Goal: Transaction & Acquisition: Purchase product/service

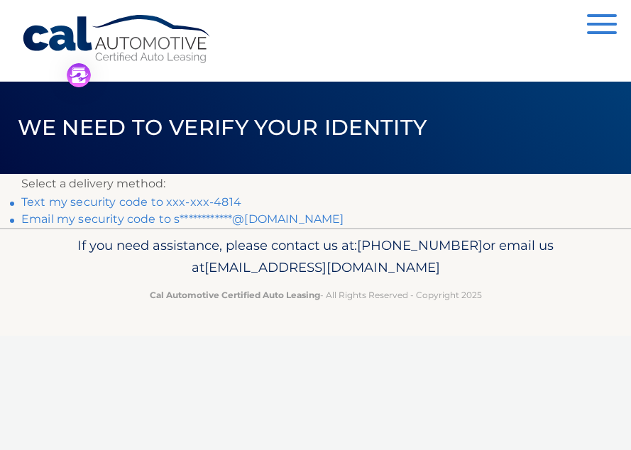
click at [185, 202] on link "Text my security code to xxx-xxx-4814" at bounding box center [131, 201] width 220 height 13
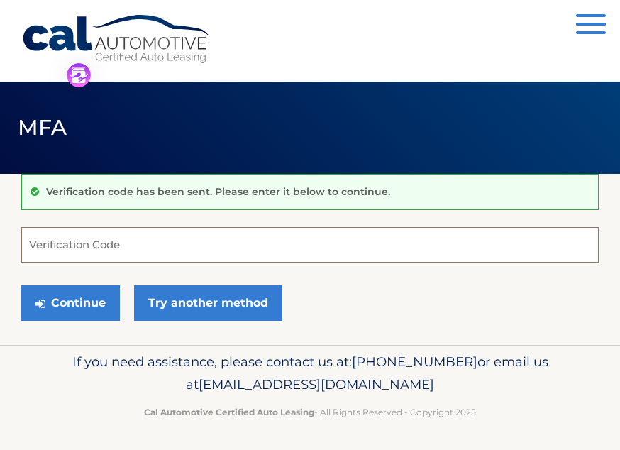
click at [104, 240] on input "Verification Code" at bounding box center [310, 244] width 578 height 35
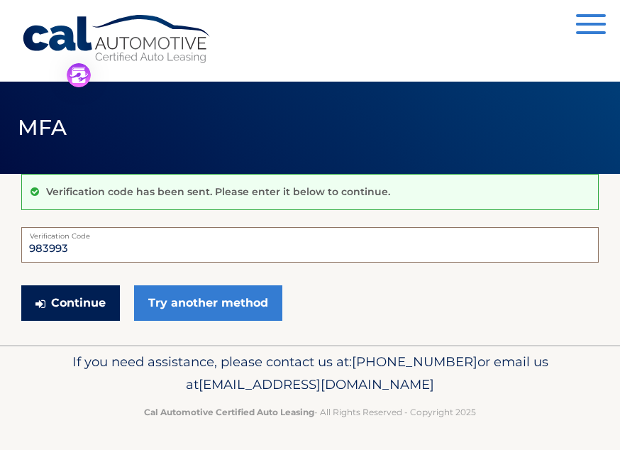
type input "983993"
click at [84, 291] on button "Continue" at bounding box center [70, 302] width 99 height 35
click at [77, 300] on button "Continue" at bounding box center [70, 302] width 99 height 35
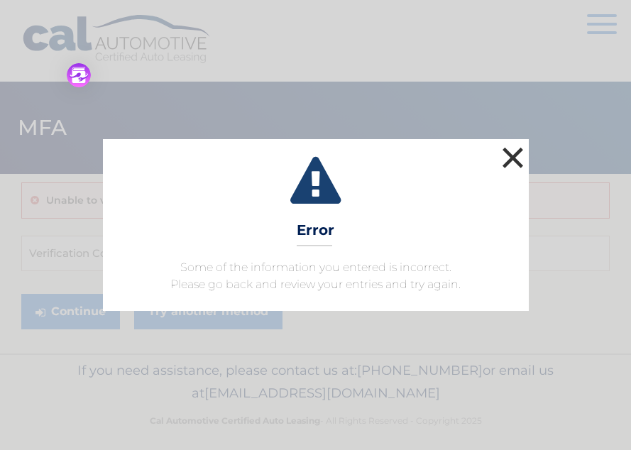
click at [503, 163] on button "×" at bounding box center [513, 157] width 28 height 28
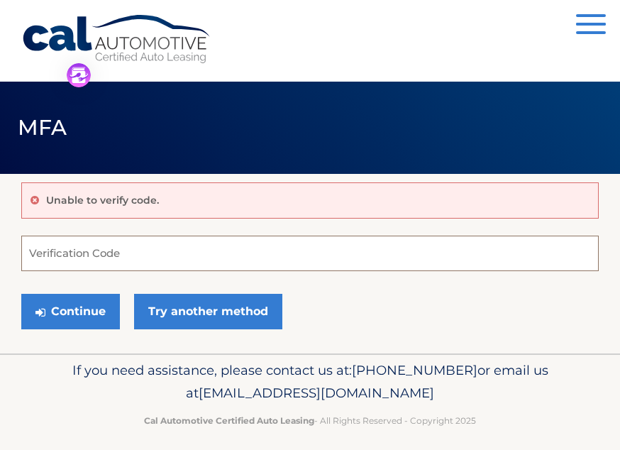
click at [43, 251] on input "Verification Code" at bounding box center [310, 253] width 578 height 35
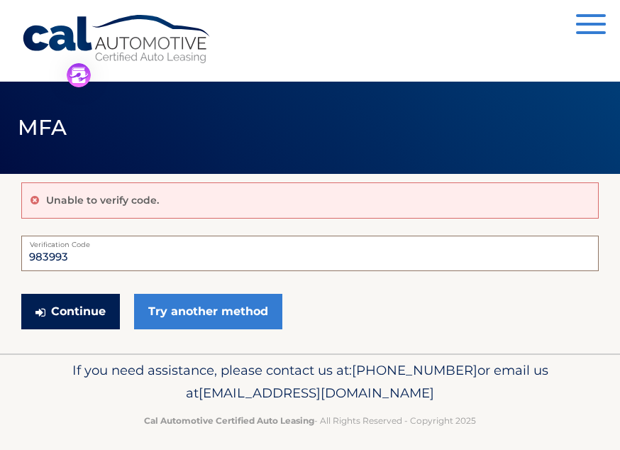
type input "983993"
click at [87, 312] on button "Continue" at bounding box center [70, 311] width 99 height 35
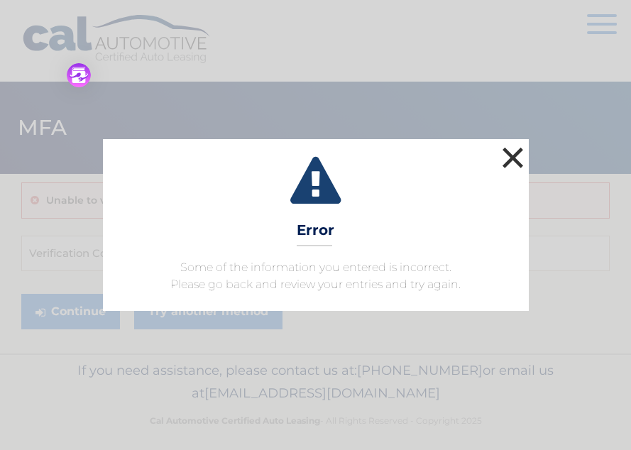
click at [510, 150] on button "×" at bounding box center [513, 157] width 28 height 28
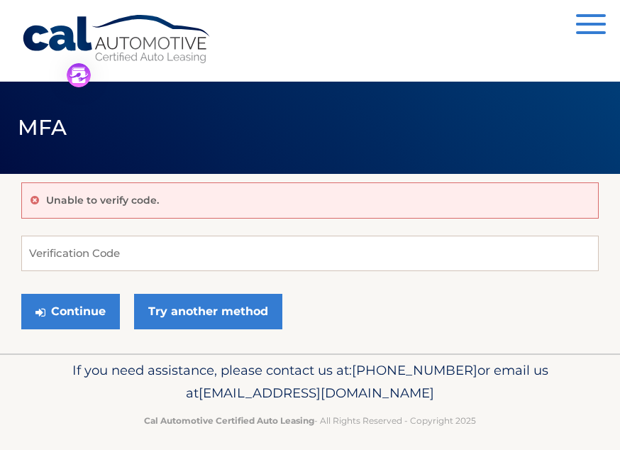
click at [131, 198] on p "Unable to verify code." at bounding box center [102, 200] width 113 height 13
click at [78, 245] on input "Verification Code" at bounding box center [310, 253] width 578 height 35
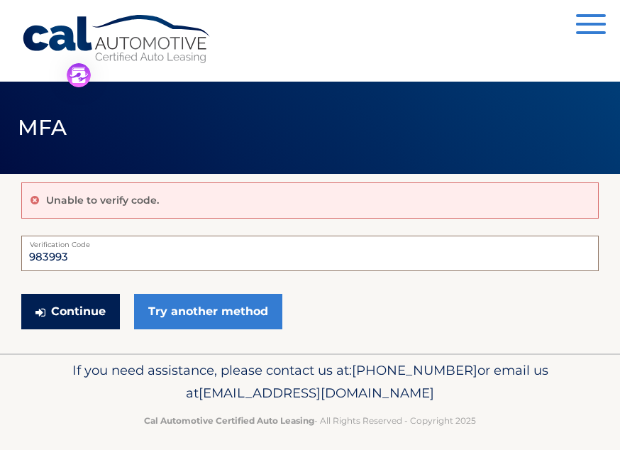
type input "983993"
click at [72, 314] on button "Continue" at bounding box center [70, 311] width 99 height 35
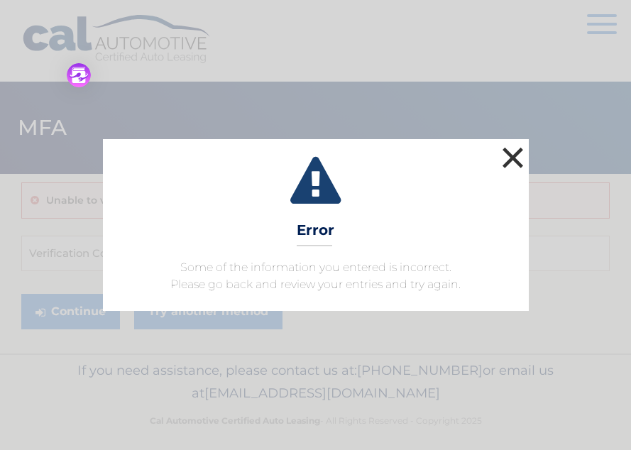
click at [515, 148] on button "×" at bounding box center [513, 157] width 28 height 28
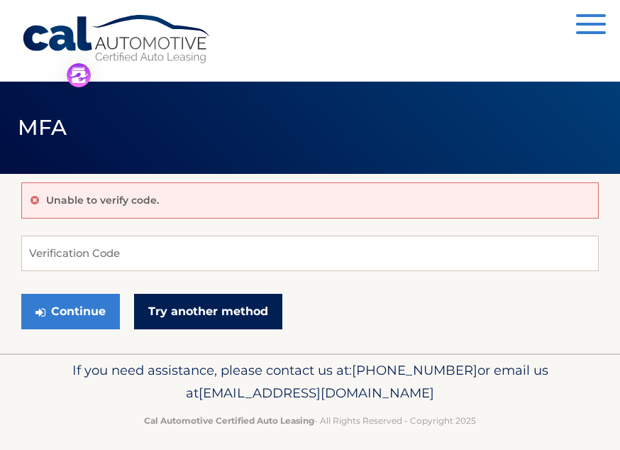
click at [191, 309] on link "Try another method" at bounding box center [208, 311] width 148 height 35
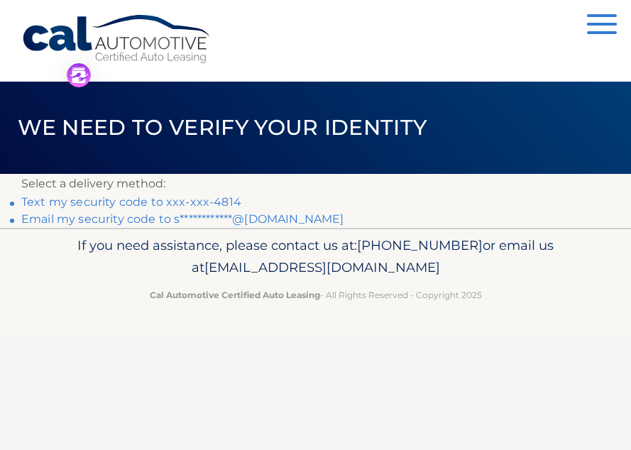
click at [149, 202] on link "Text my security code to xxx-xxx-4814" at bounding box center [131, 201] width 220 height 13
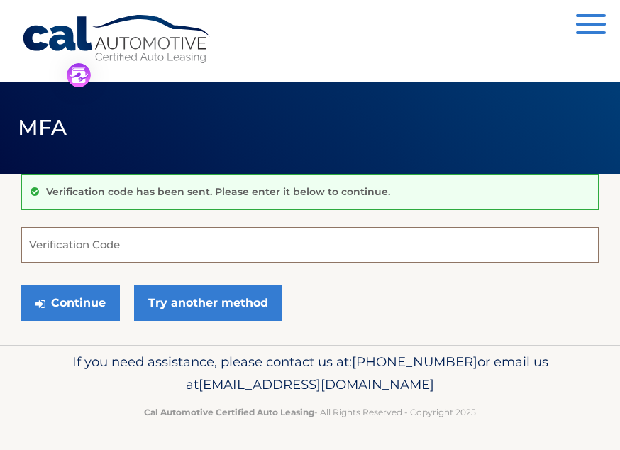
click at [126, 239] on input "Verification Code" at bounding box center [310, 244] width 578 height 35
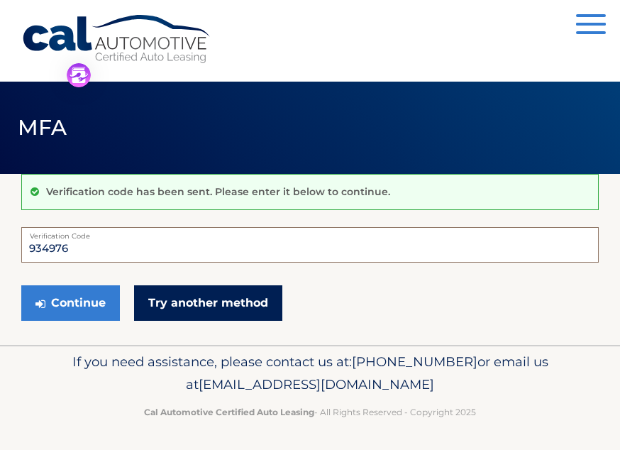
type input "934976"
click at [184, 300] on link "Try another method" at bounding box center [208, 302] width 148 height 35
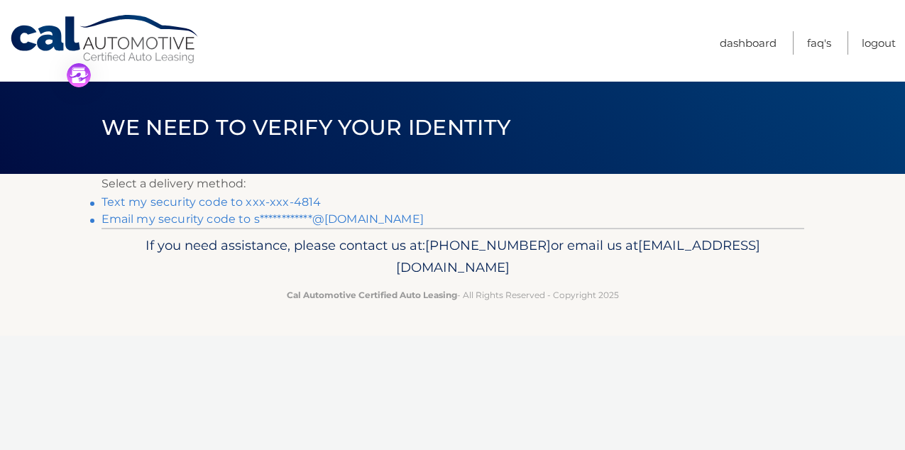
click at [236, 199] on link "Text my security code to xxx-xxx-4814" at bounding box center [211, 201] width 220 height 13
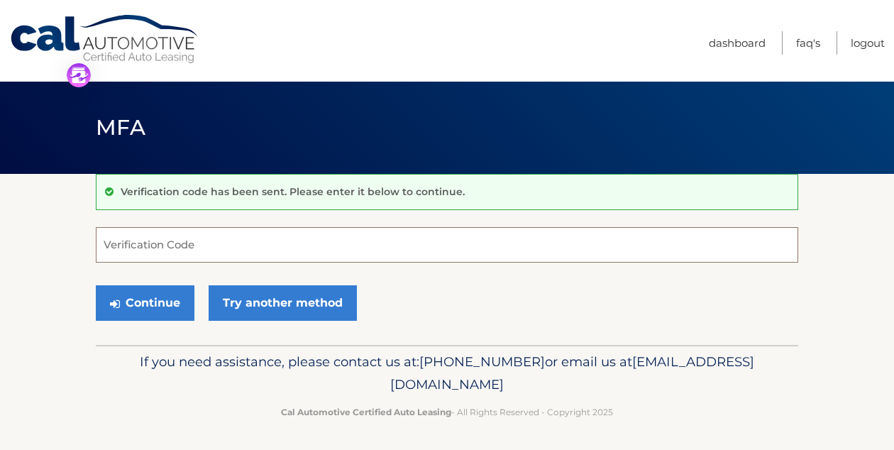
click at [129, 240] on input "Verification Code" at bounding box center [447, 244] width 703 height 35
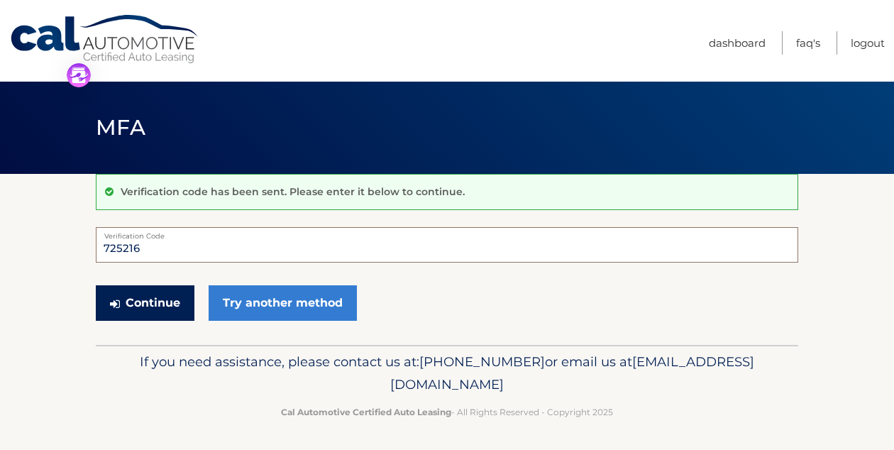
type input "725216"
click at [128, 298] on button "Continue" at bounding box center [145, 302] width 99 height 35
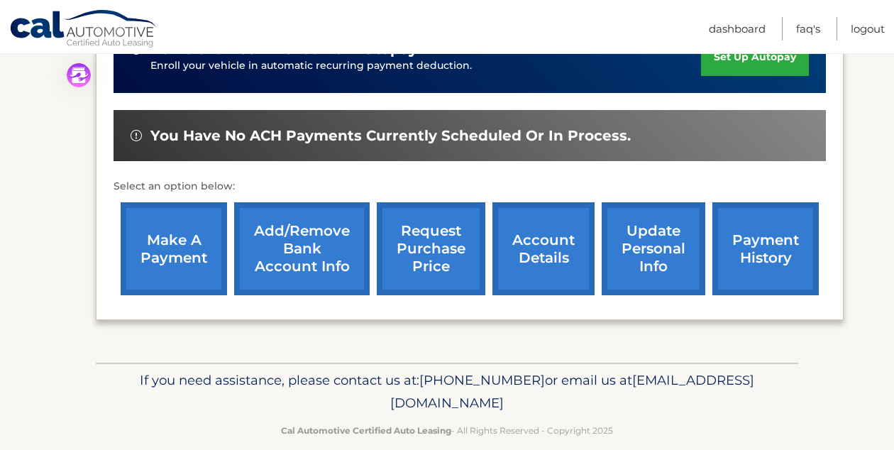
scroll to position [410, 0]
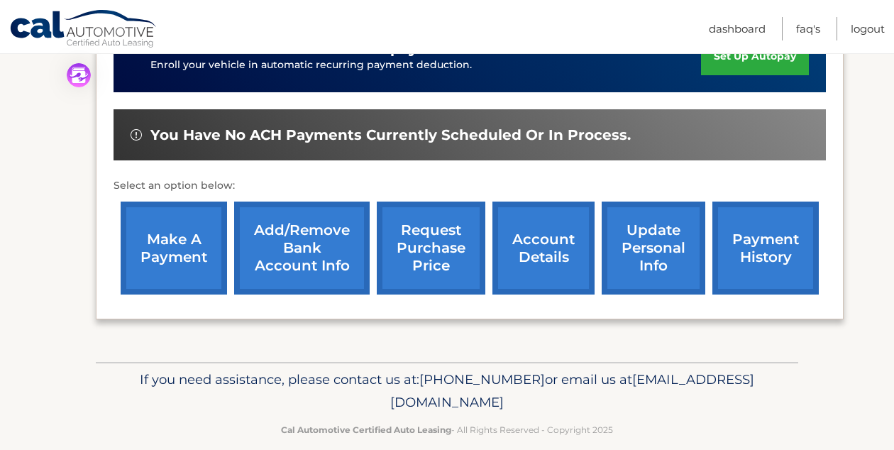
click at [165, 225] on link "make a payment" at bounding box center [174, 248] width 106 height 93
click at [168, 229] on link "make a payment" at bounding box center [174, 248] width 106 height 93
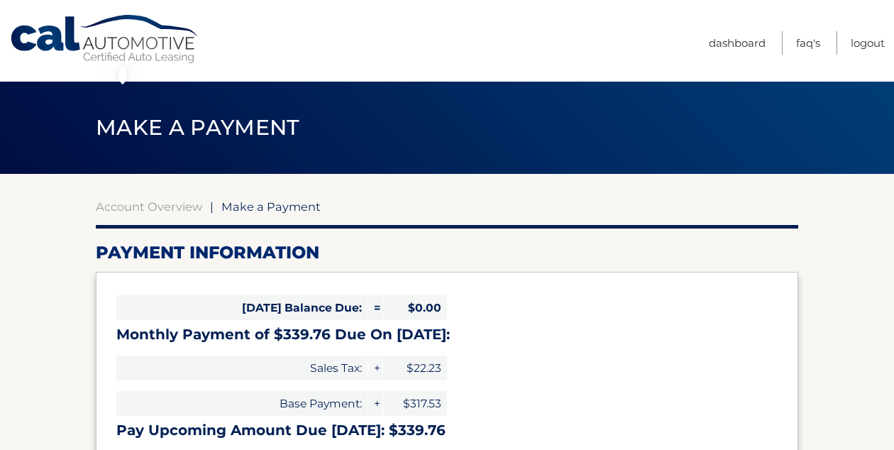
select select "YmM5NWZlZDctM2M5ZC00MjY3LWEwYTktNmUxNDI0MTI3MDZi"
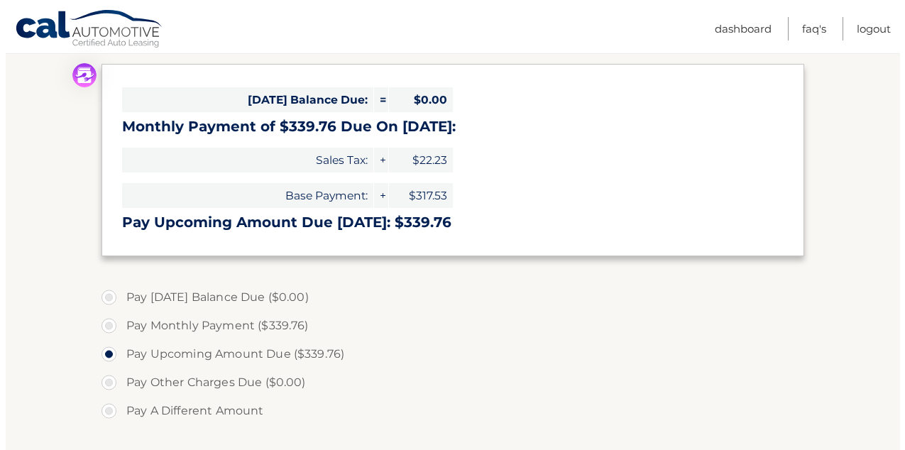
scroll to position [426, 0]
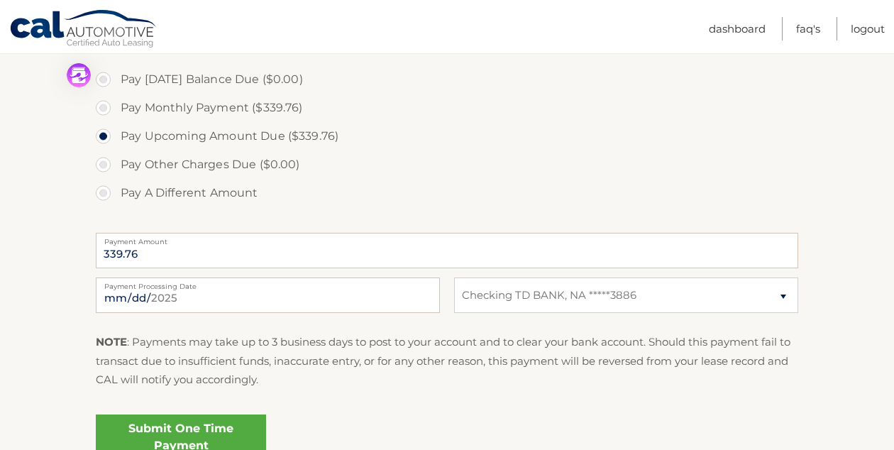
click at [133, 432] on link "Submit One Time Payment" at bounding box center [181, 436] width 170 height 45
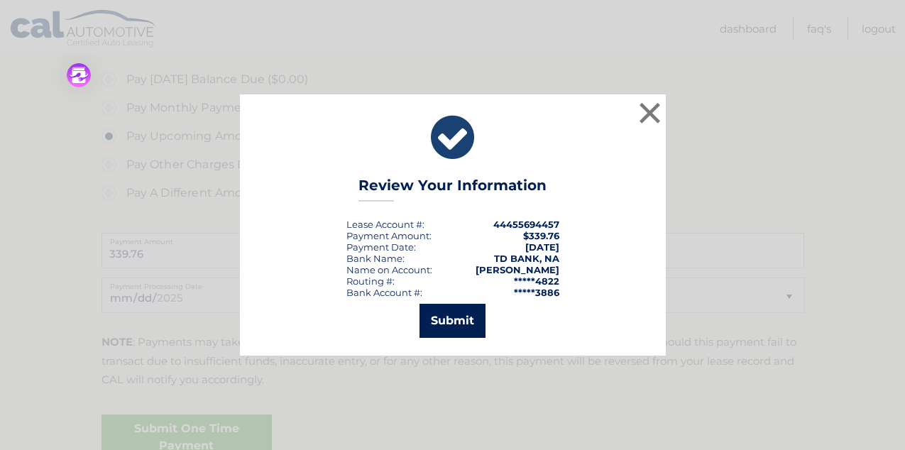
click at [467, 325] on button "Submit" at bounding box center [452, 321] width 66 height 34
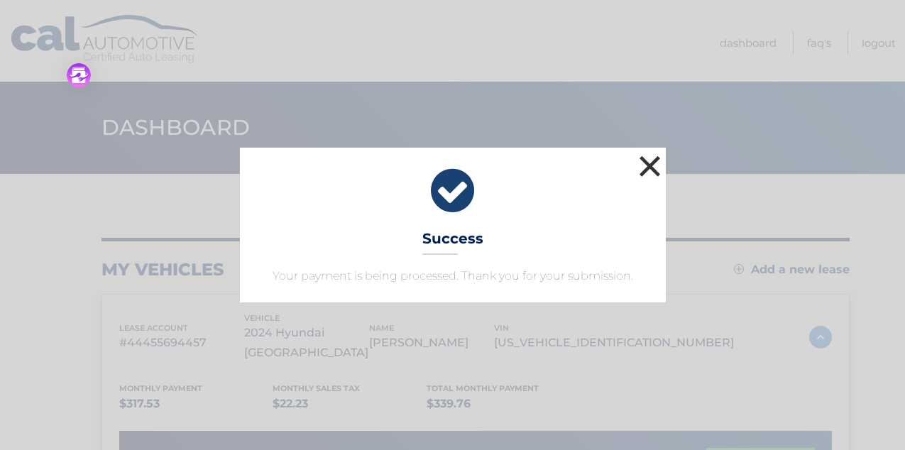
click at [648, 168] on button "×" at bounding box center [650, 166] width 28 height 28
